Goal: Use online tool/utility: Utilize a website feature to perform a specific function

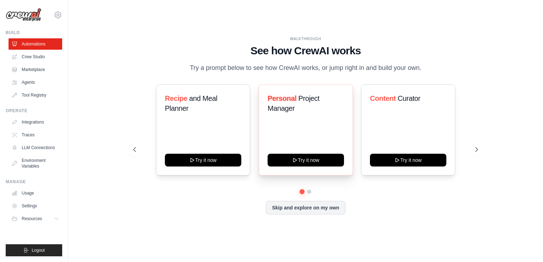
click at [303, 127] on div "Personal Project Manager Try it now" at bounding box center [306, 130] width 94 height 91
click at [473, 148] on button at bounding box center [476, 149] width 14 height 14
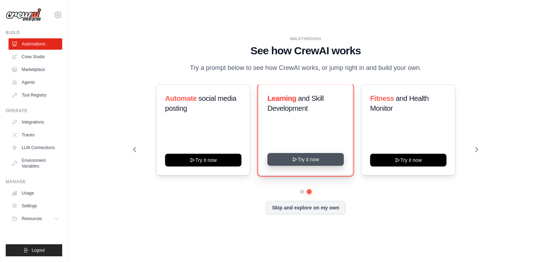
click at [295, 162] on icon at bounding box center [295, 160] width 6 height 6
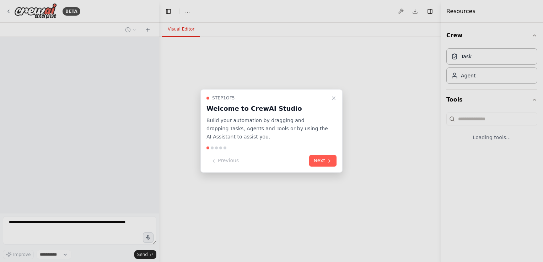
select select "****"
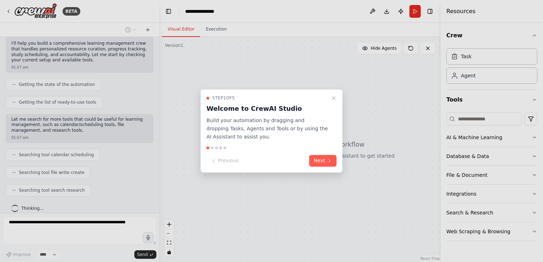
scroll to position [75, 0]
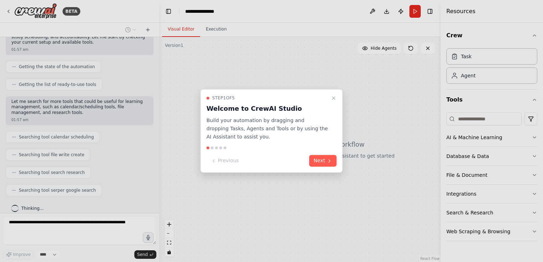
click at [295, 162] on div "Previous Next" at bounding box center [271, 161] width 130 height 12
click at [318, 160] on button "Next" at bounding box center [322, 161] width 27 height 12
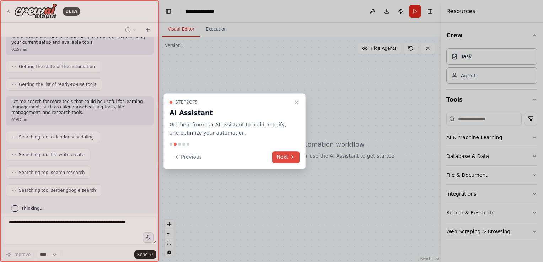
click at [288, 153] on button "Next" at bounding box center [285, 157] width 27 height 12
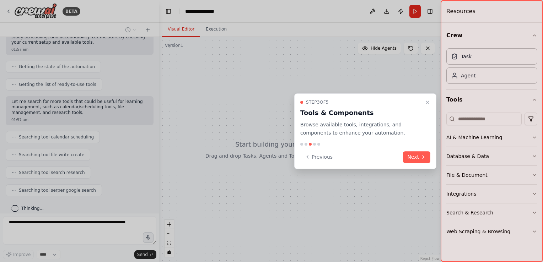
click at [403, 158] on div "Previous Next" at bounding box center [365, 157] width 130 height 12
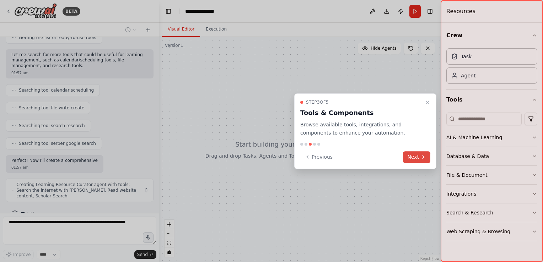
scroll to position [128, 0]
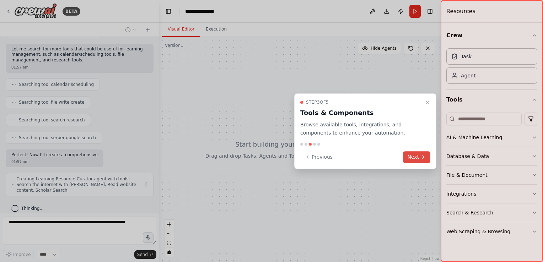
click at [411, 158] on button "Next" at bounding box center [416, 157] width 27 height 12
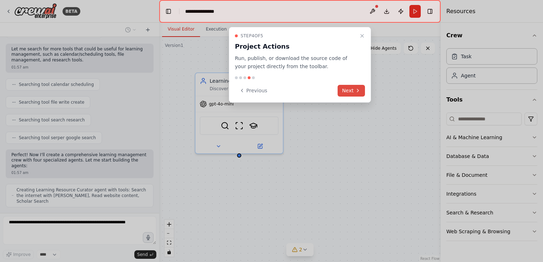
click at [351, 90] on button "Next" at bounding box center [351, 91] width 27 height 12
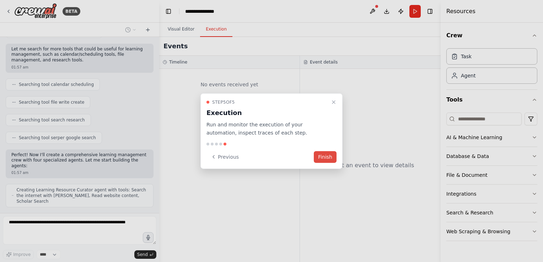
click at [329, 153] on button "Finish" at bounding box center [325, 157] width 23 height 12
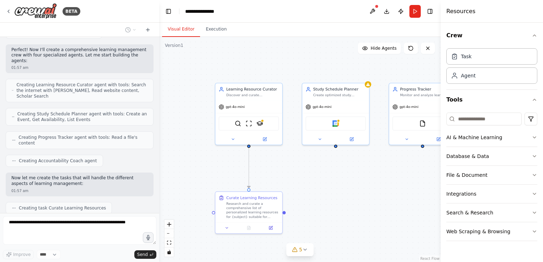
scroll to position [251, 0]
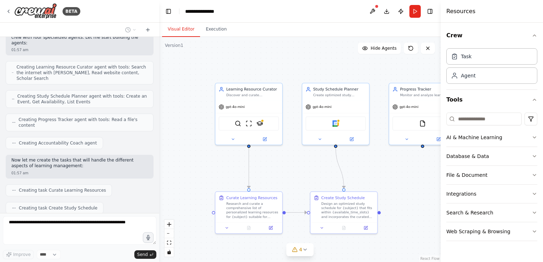
click at [112, 112] on div "Build a crew that curates personalized learning resources, tracks your progress…" at bounding box center [79, 125] width 159 height 176
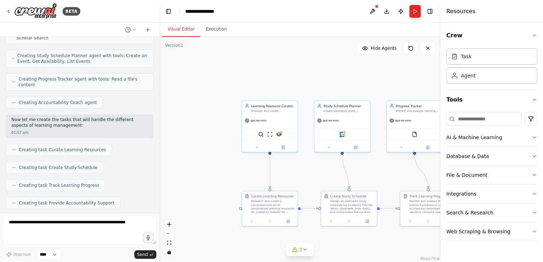
scroll to position [333, 0]
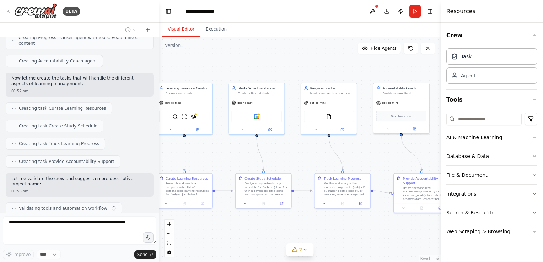
drag, startPoint x: 394, startPoint y: 188, endPoint x: 299, endPoint y: 173, distance: 96.3
click at [299, 173] on div ".deletable-edge-delete-btn { width: 20px; height: 20px; border: 0px solid #ffff…" at bounding box center [299, 149] width 281 height 225
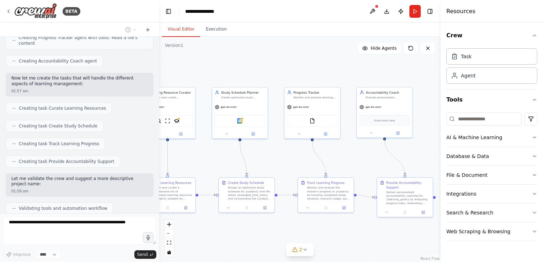
scroll to position [351, 0]
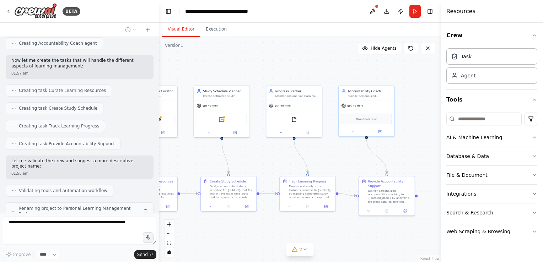
drag, startPoint x: 299, startPoint y: 173, endPoint x: 274, endPoint y: 173, distance: 25.2
click at [274, 173] on div ".deletable-edge-delete-btn { width: 20px; height: 20px; border: 0px solid #ffff…" at bounding box center [299, 149] width 281 height 225
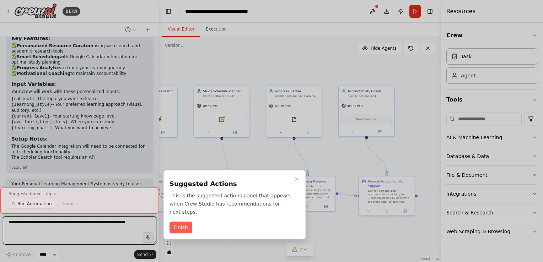
scroll to position [695, 0]
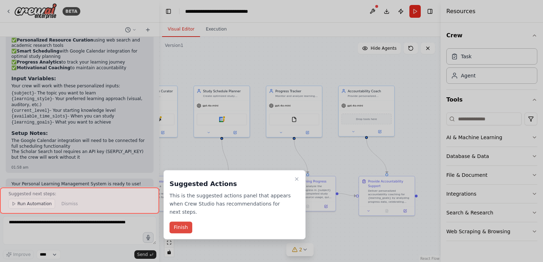
click at [180, 222] on button "Finish" at bounding box center [180, 228] width 23 height 12
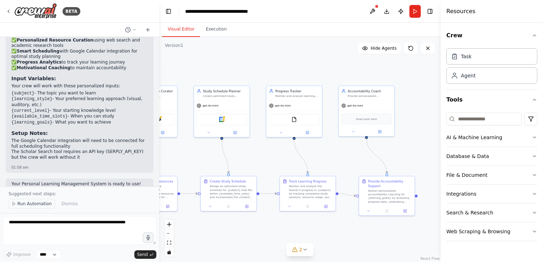
click at [31, 207] on span "Run Automation" at bounding box center [34, 204] width 34 height 6
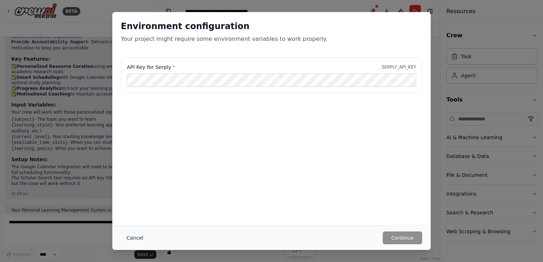
click at [129, 240] on button "Cancel" at bounding box center [135, 238] width 28 height 13
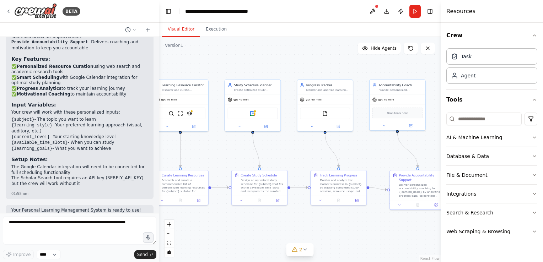
drag, startPoint x: 256, startPoint y: 153, endPoint x: 287, endPoint y: 146, distance: 31.9
click at [287, 146] on div ".deletable-edge-delete-btn { width: 20px; height: 20px; border: 0px solid #ffff…" at bounding box center [299, 149] width 281 height 225
